Goal: Information Seeking & Learning: Learn about a topic

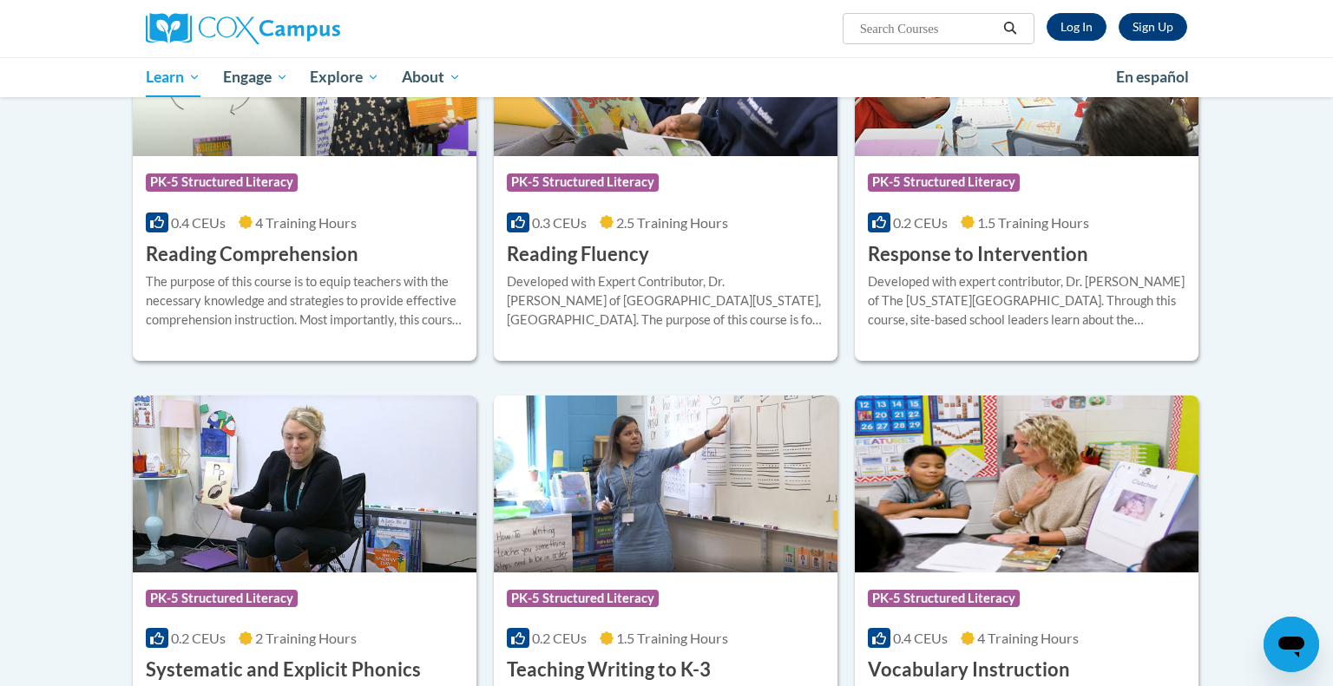
scroll to position [1905, 0]
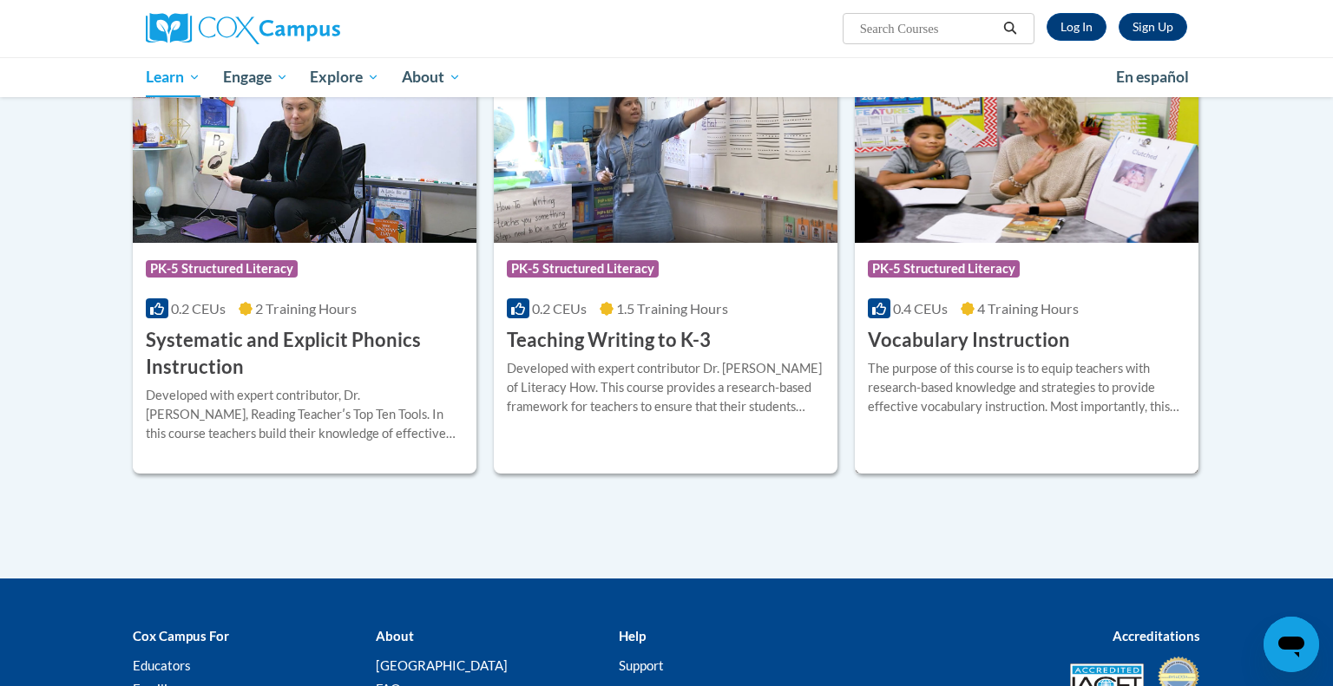
click at [1016, 102] on img at bounding box center [1027, 154] width 344 height 177
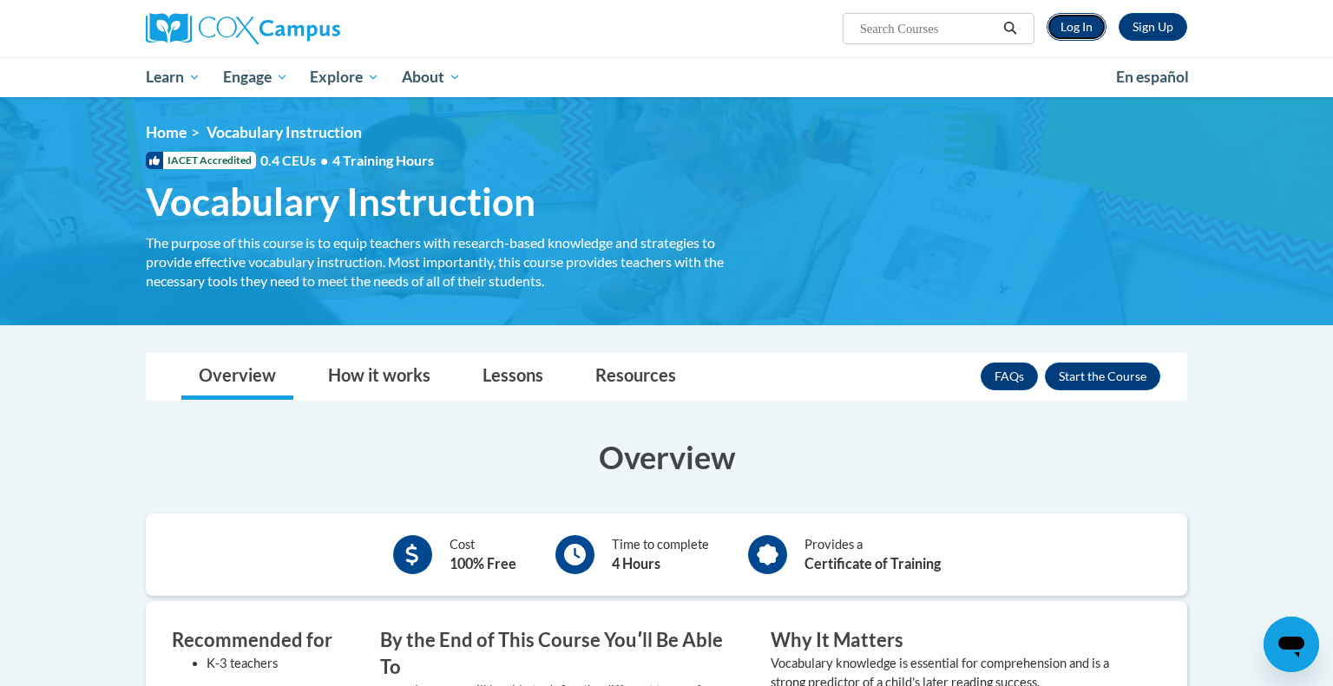
click at [1069, 33] on link "Log In" at bounding box center [1076, 27] width 60 height 28
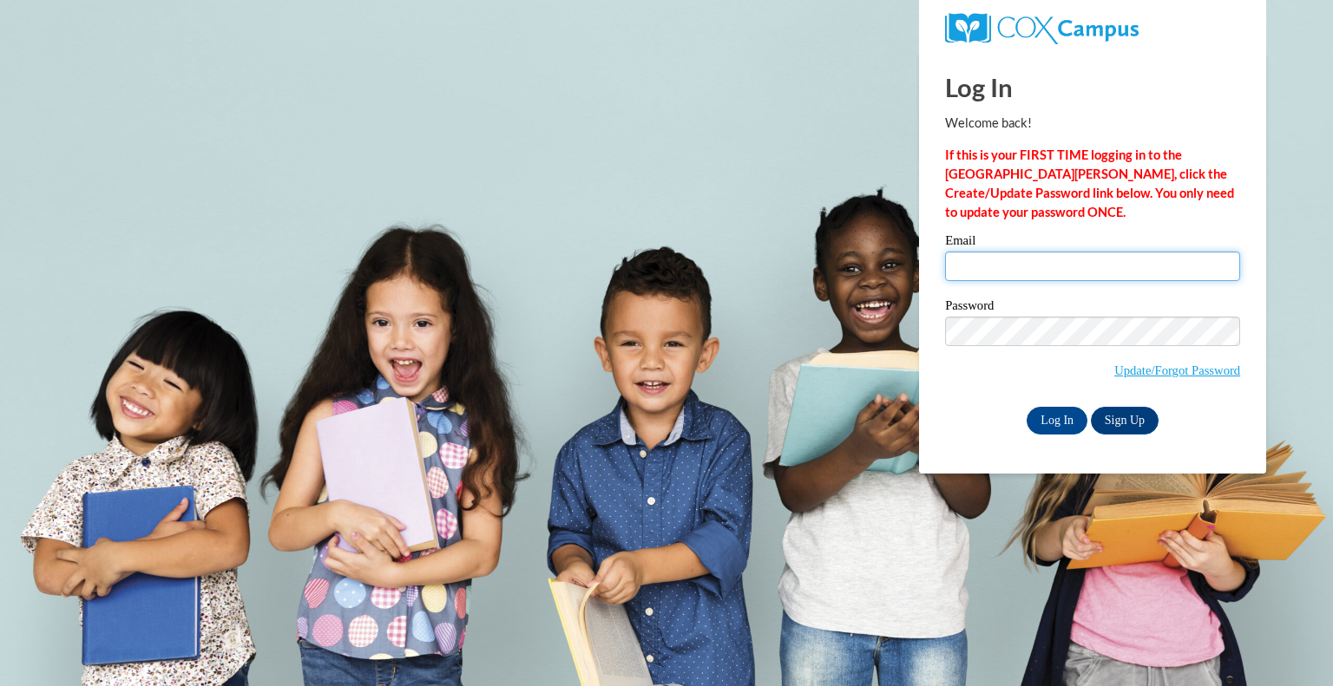
click at [1078, 273] on input "Email" at bounding box center [1092, 266] width 295 height 29
type input "mcoolidge@whitnall.com"
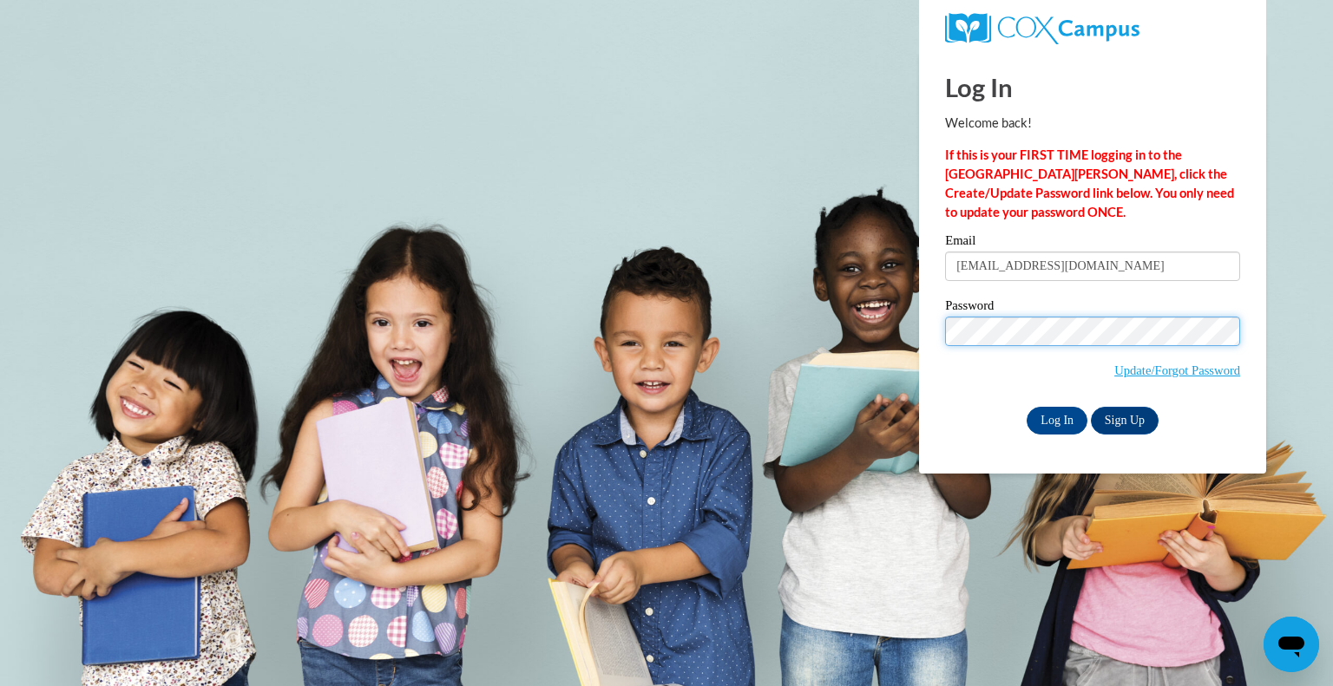
click at [1026, 407] on input "Log In" at bounding box center [1056, 421] width 61 height 28
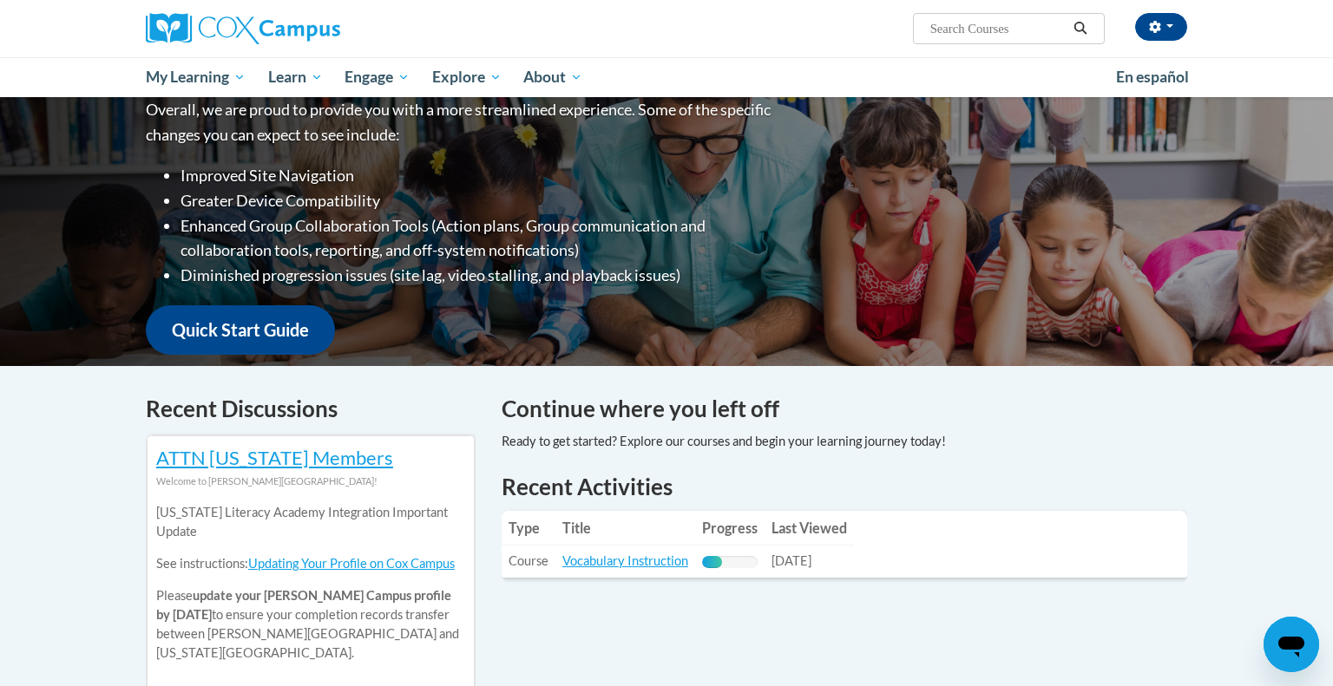
scroll to position [245, 0]
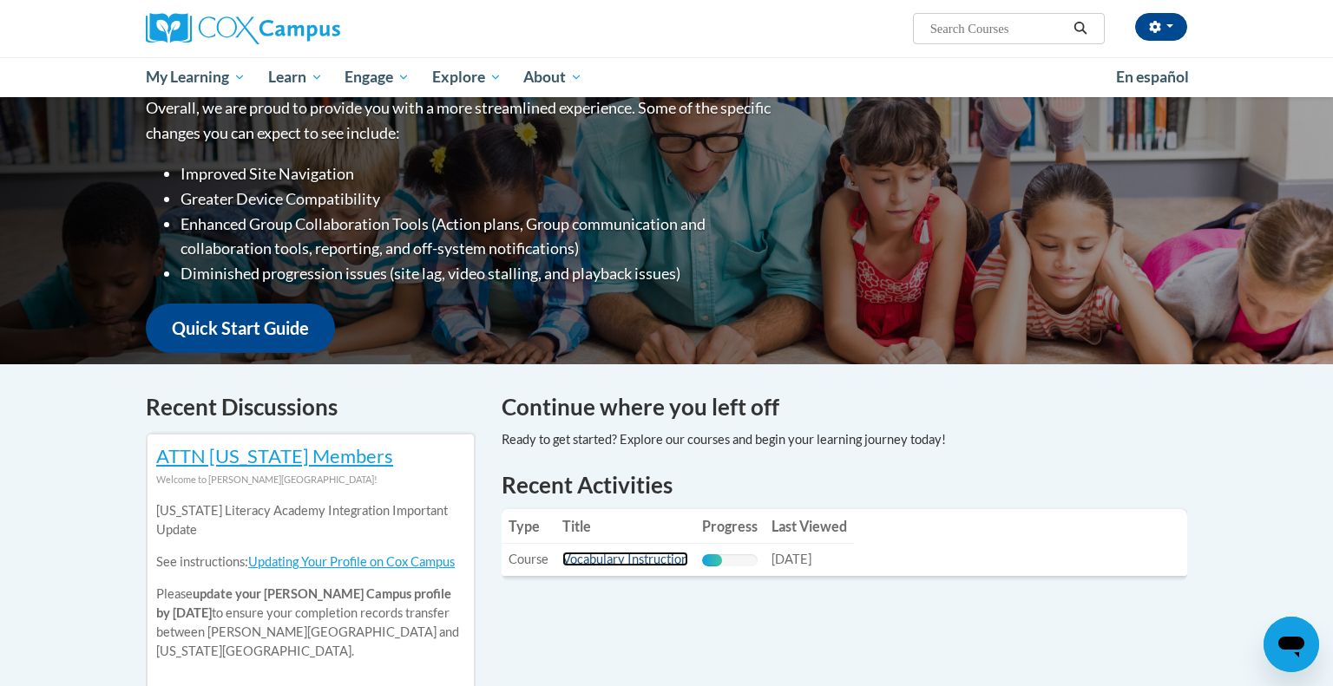
click at [604, 558] on link "Vocabulary Instruction" at bounding box center [625, 559] width 126 height 15
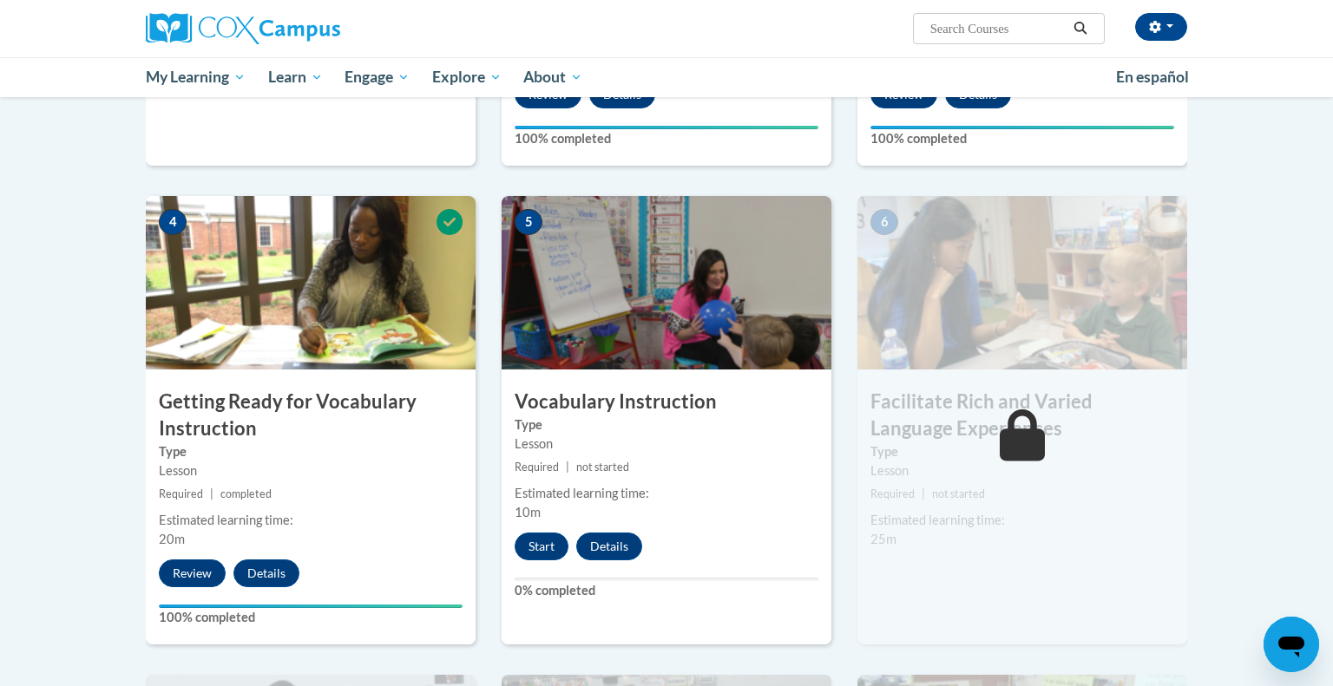
scroll to position [744, 0]
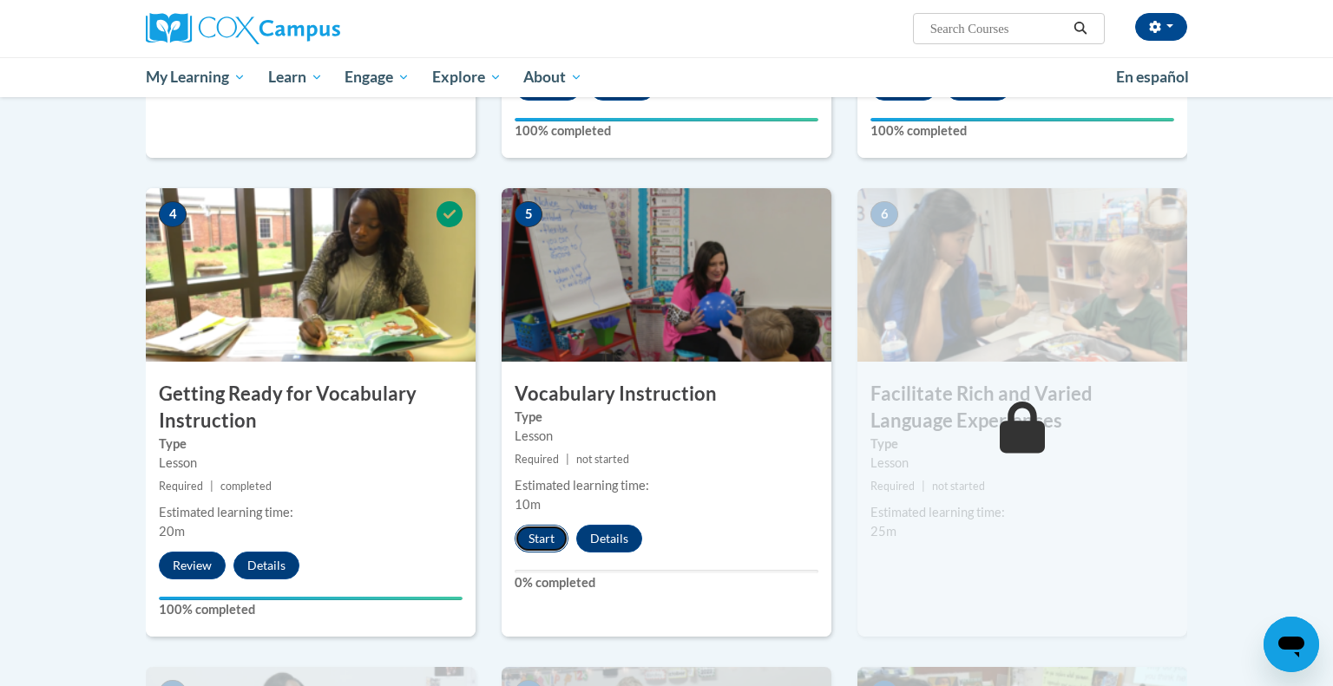
click at [556, 547] on button "Start" at bounding box center [541, 539] width 54 height 28
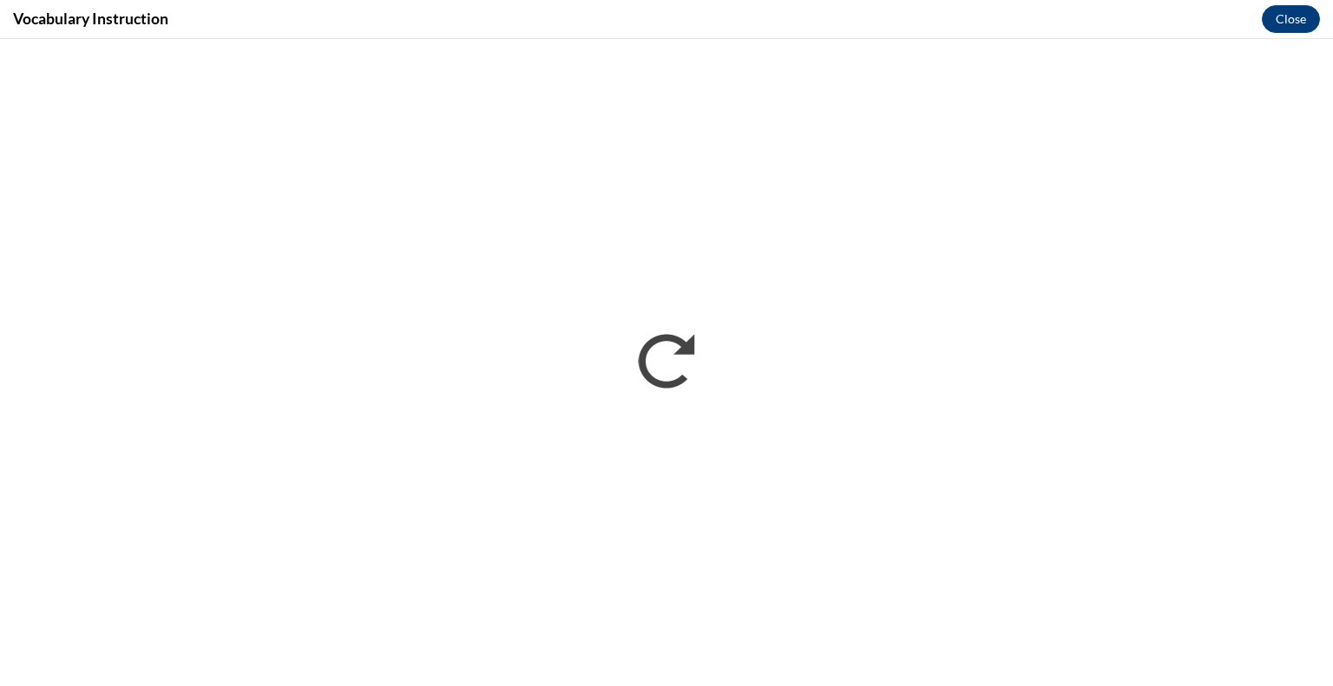
scroll to position [0, 0]
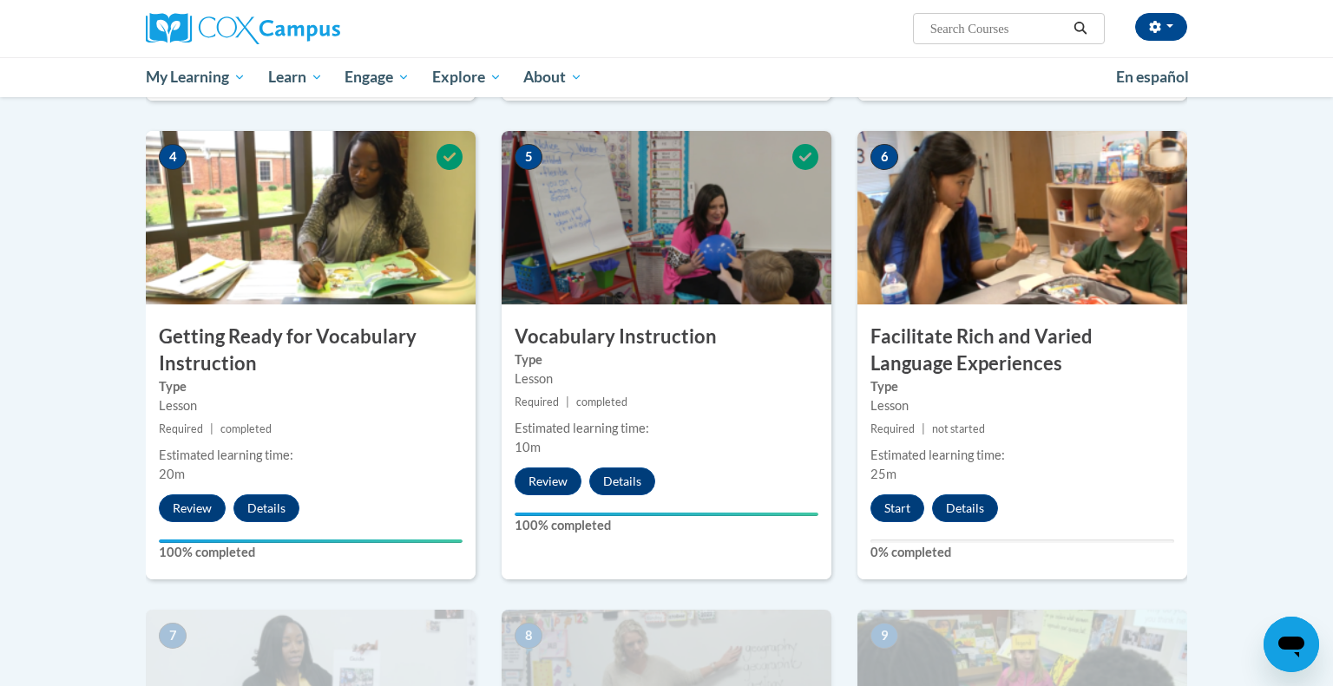
scroll to position [803, 0]
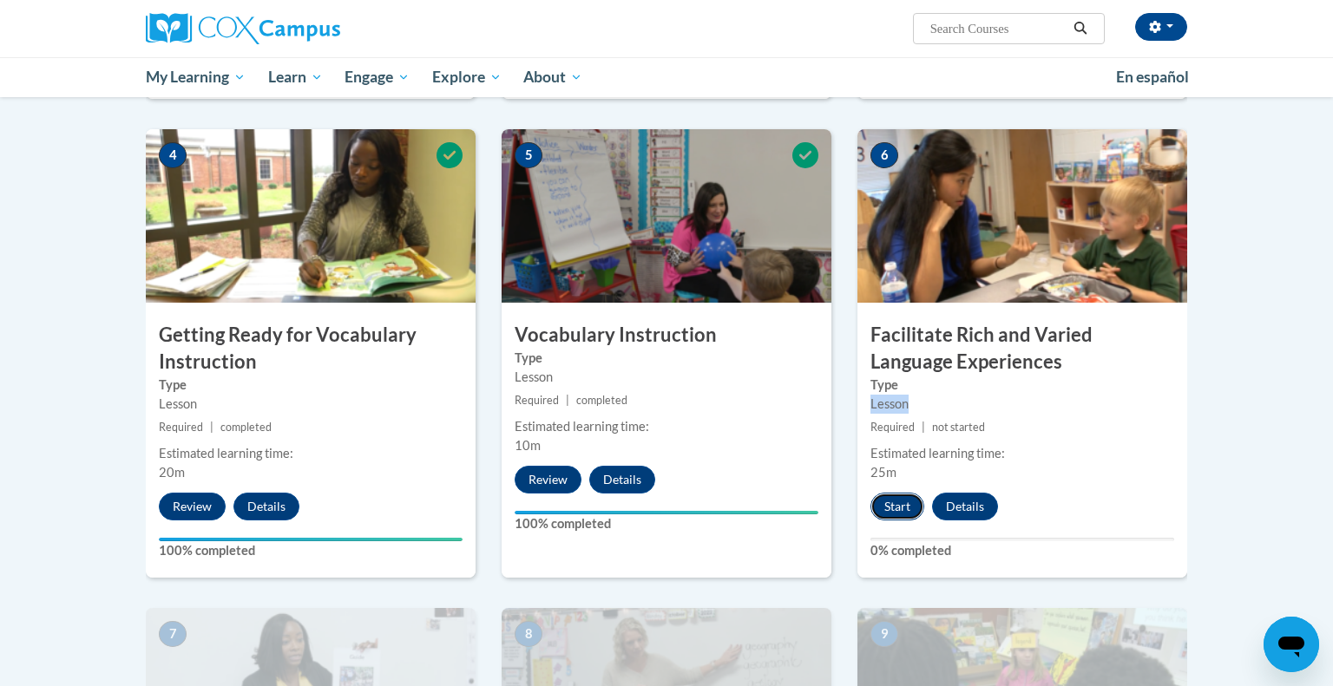
click at [891, 507] on button "Start" at bounding box center [897, 507] width 54 height 28
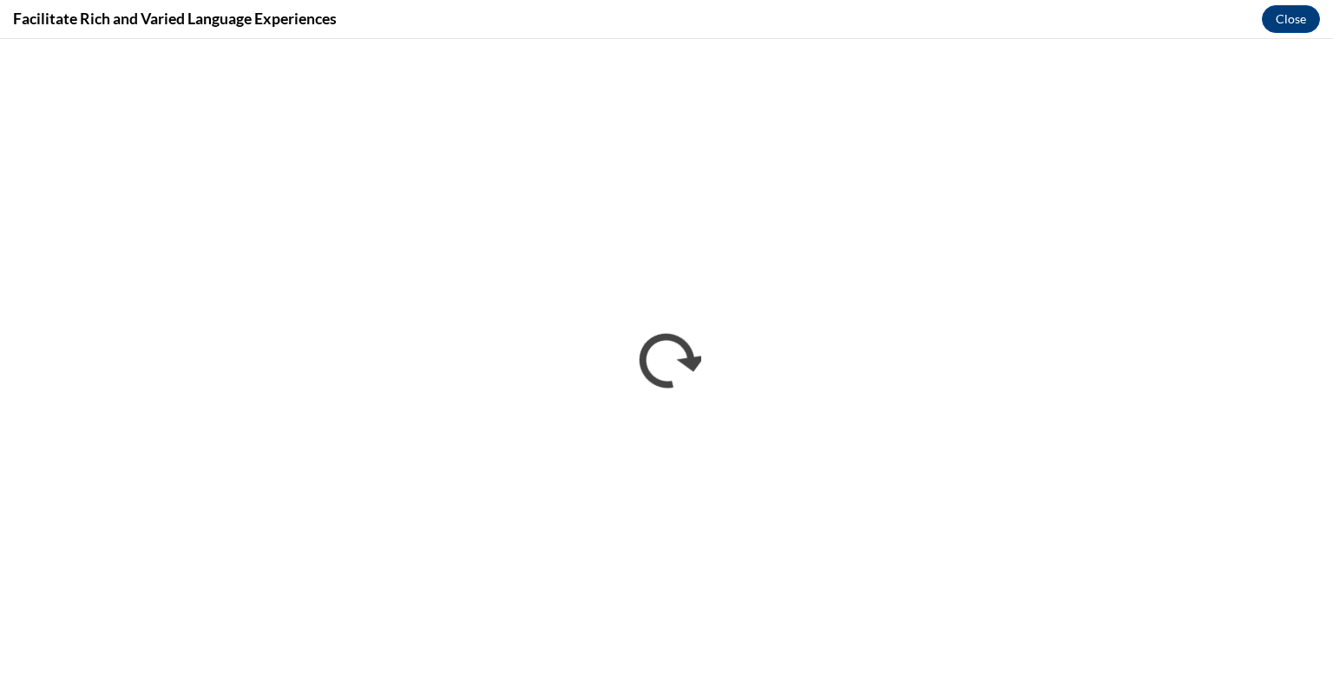
scroll to position [0, 0]
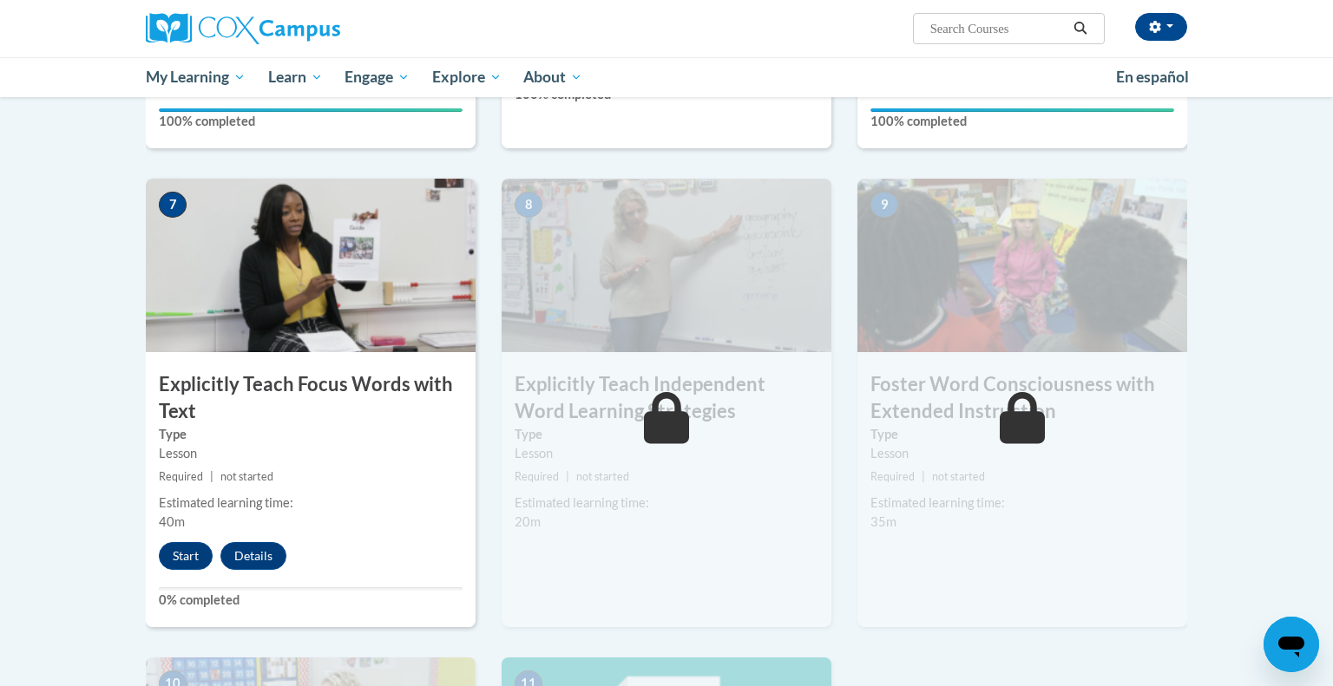
scroll to position [1235, 0]
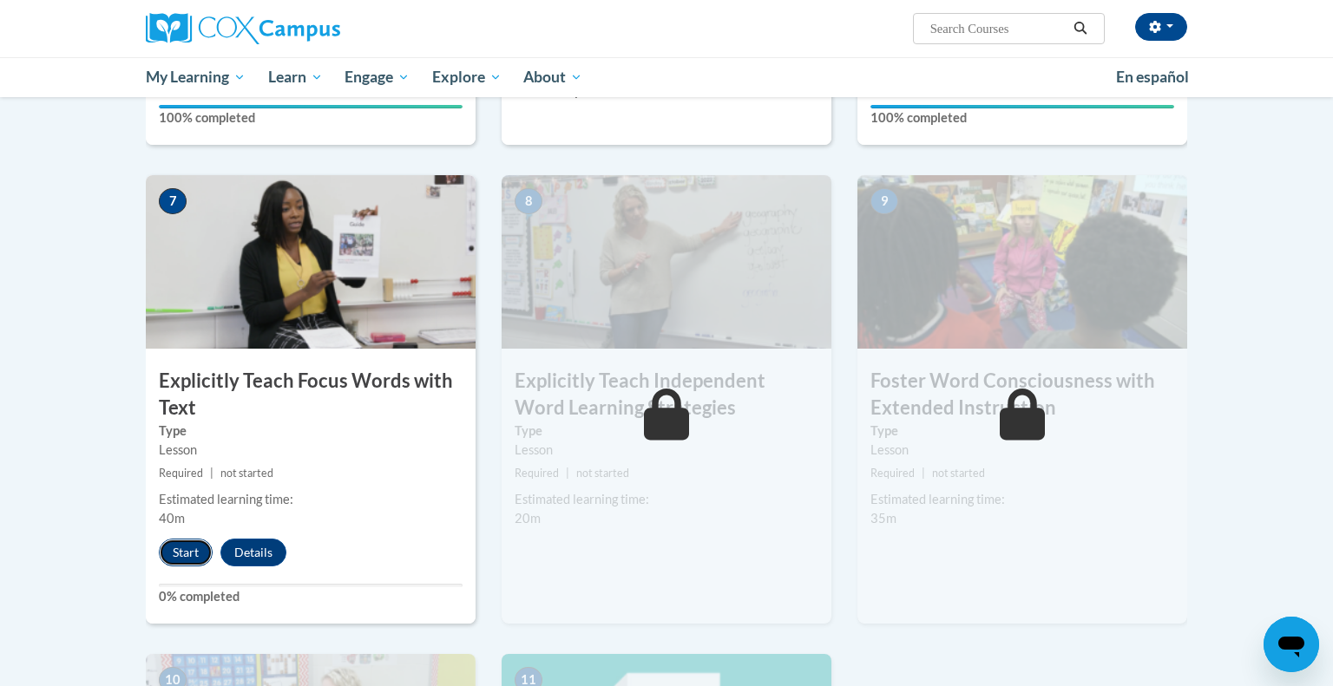
click at [188, 546] on button "Start" at bounding box center [186, 553] width 54 height 28
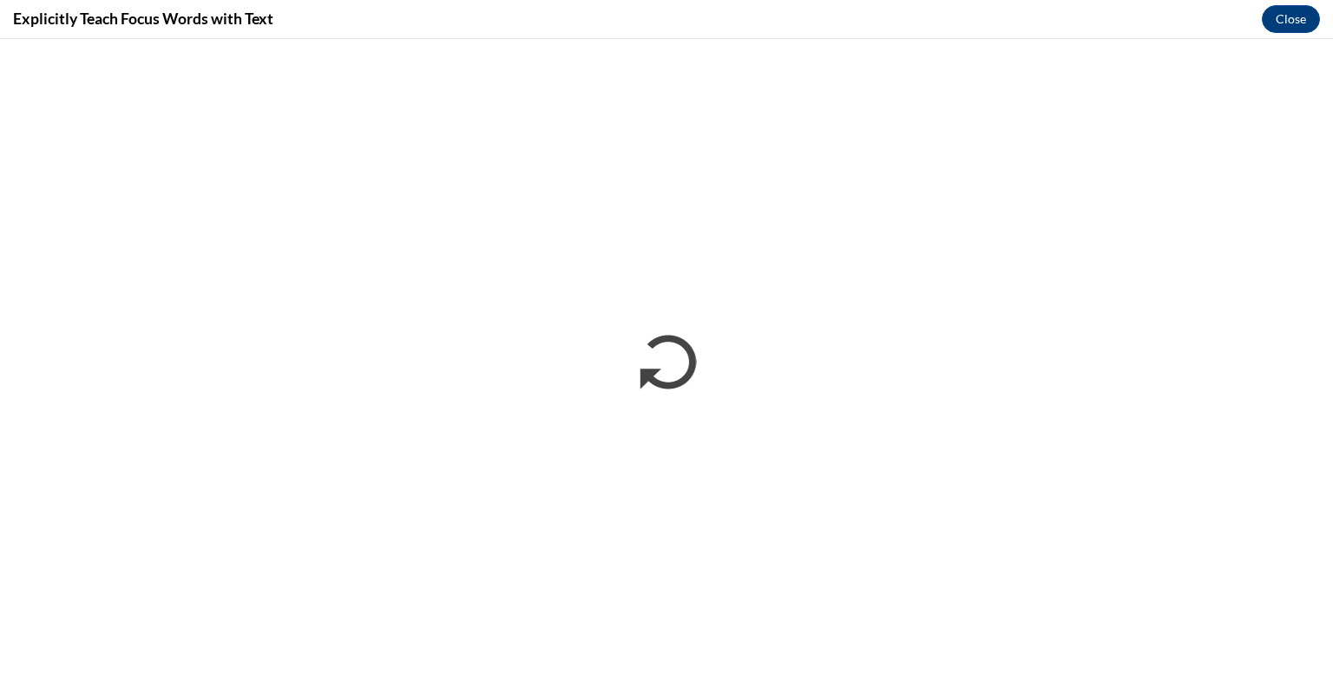
scroll to position [0, 0]
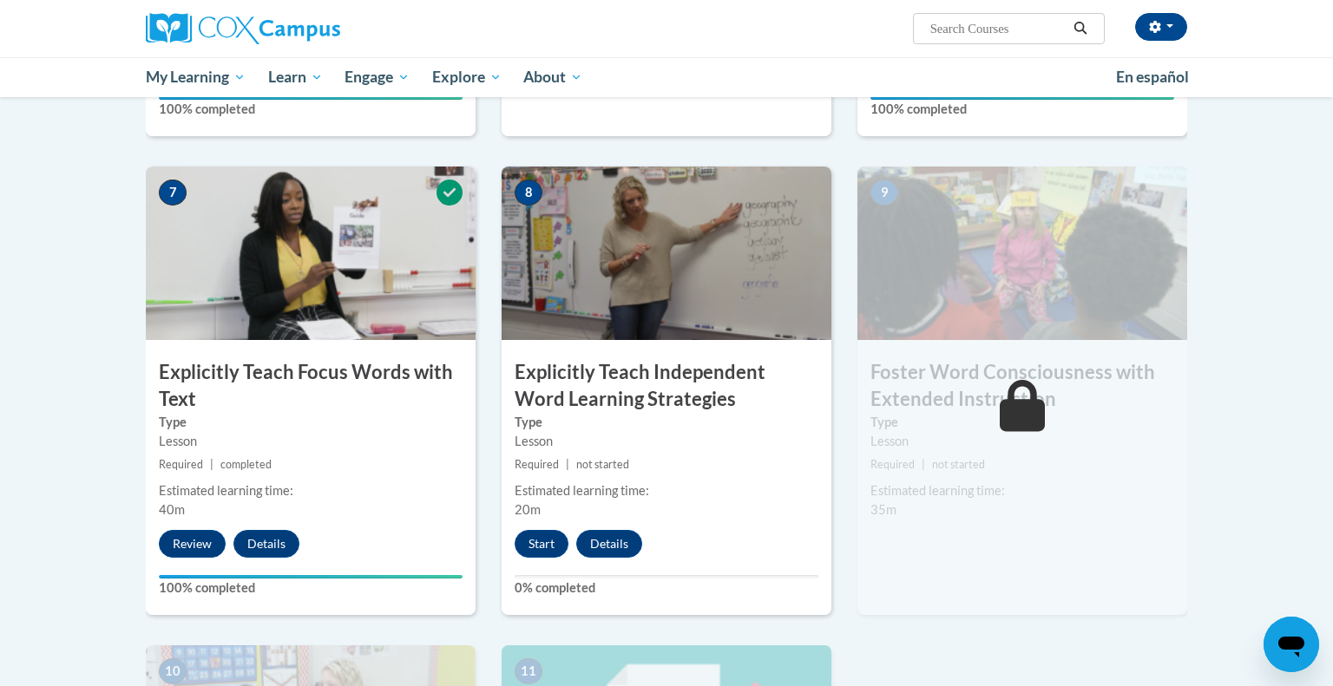
scroll to position [1246, 0]
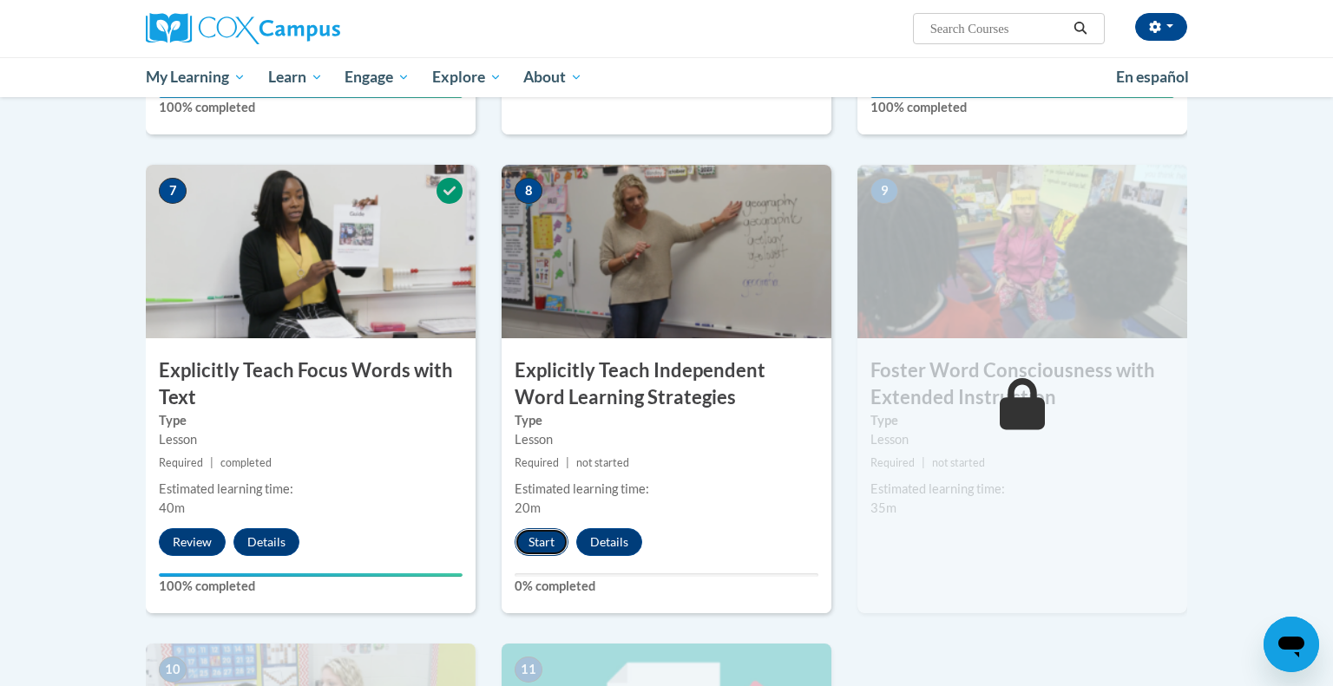
click at [547, 540] on button "Start" at bounding box center [541, 542] width 54 height 28
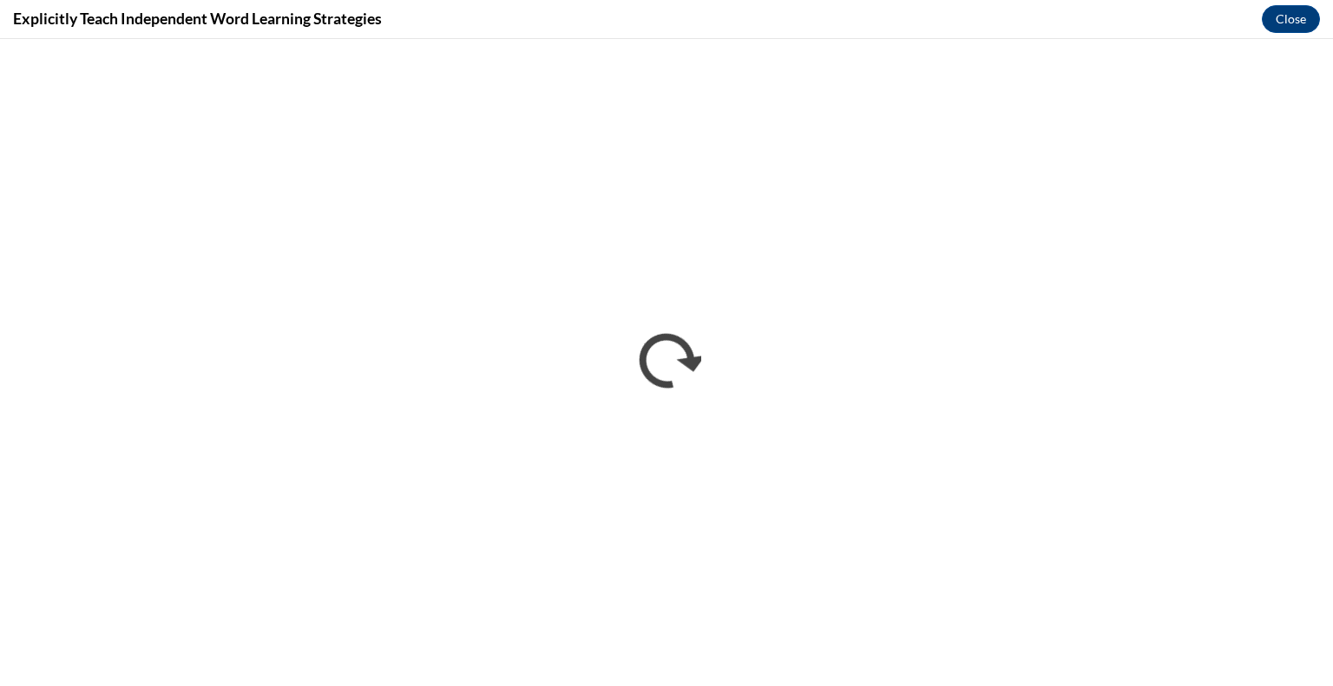
scroll to position [0, 0]
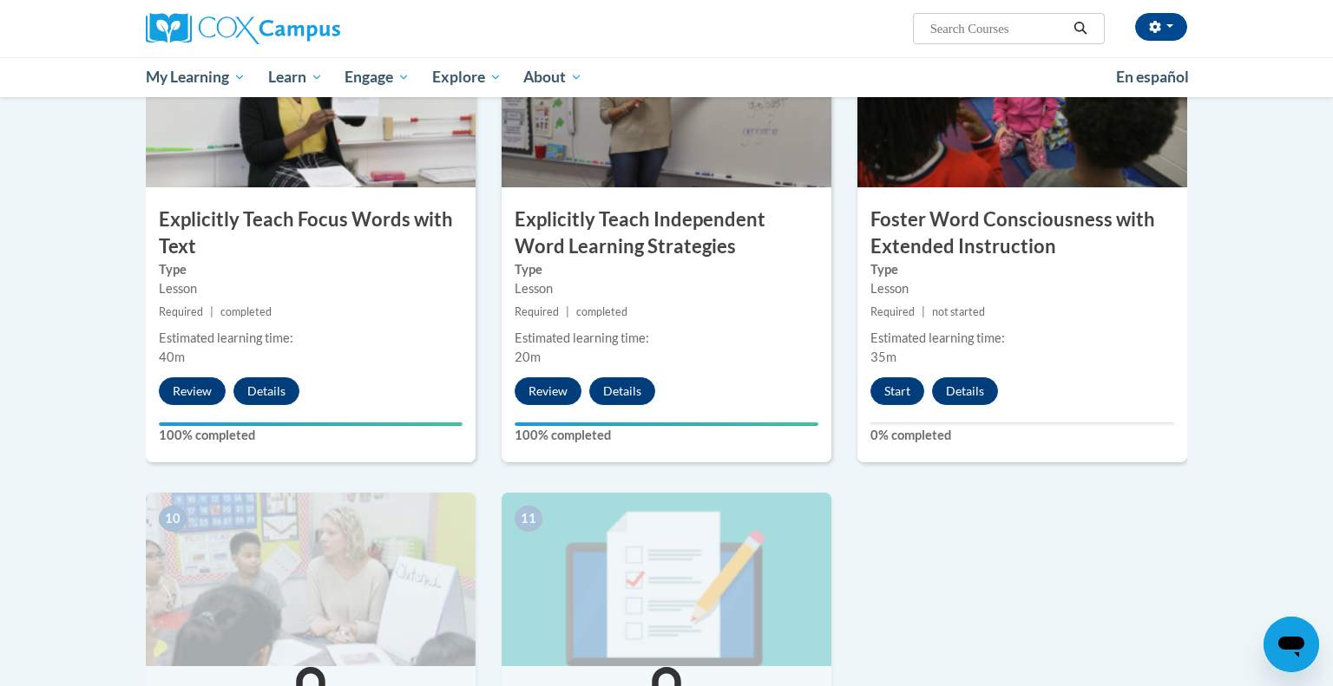
scroll to position [1399, 0]
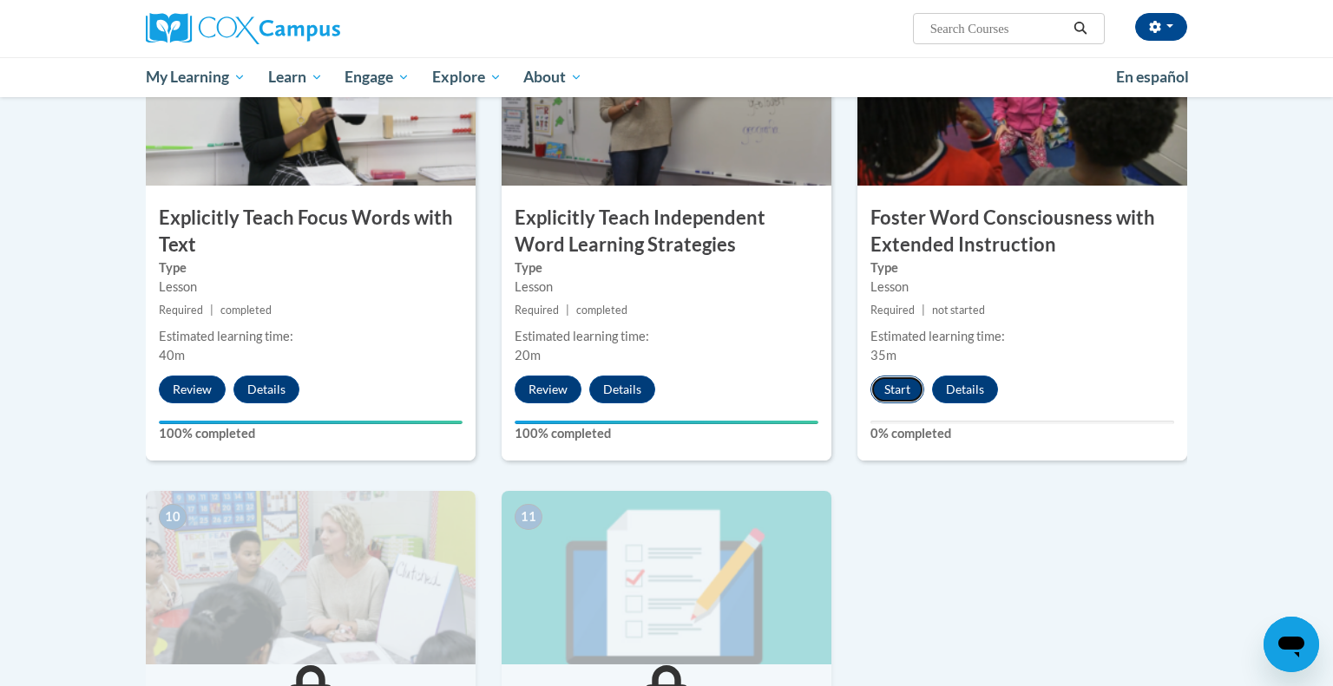
click at [894, 399] on button "Start" at bounding box center [897, 390] width 54 height 28
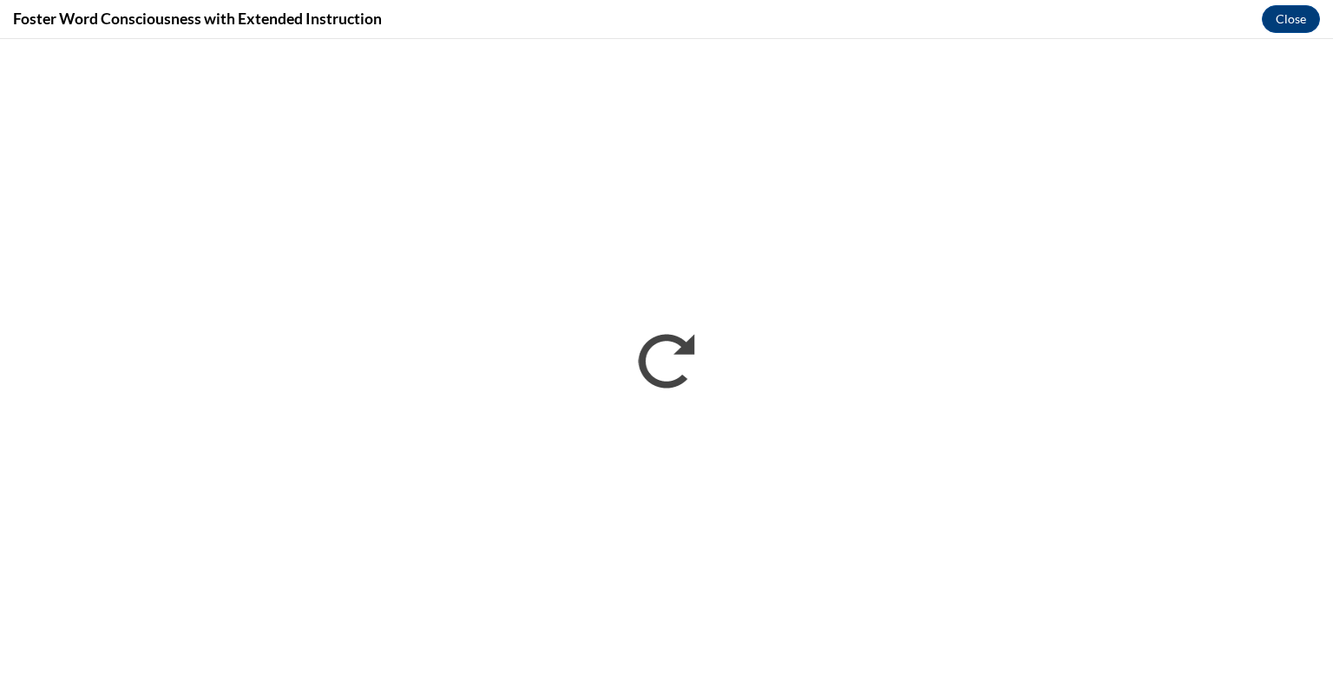
scroll to position [0, 0]
